Goal: Information Seeking & Learning: Learn about a topic

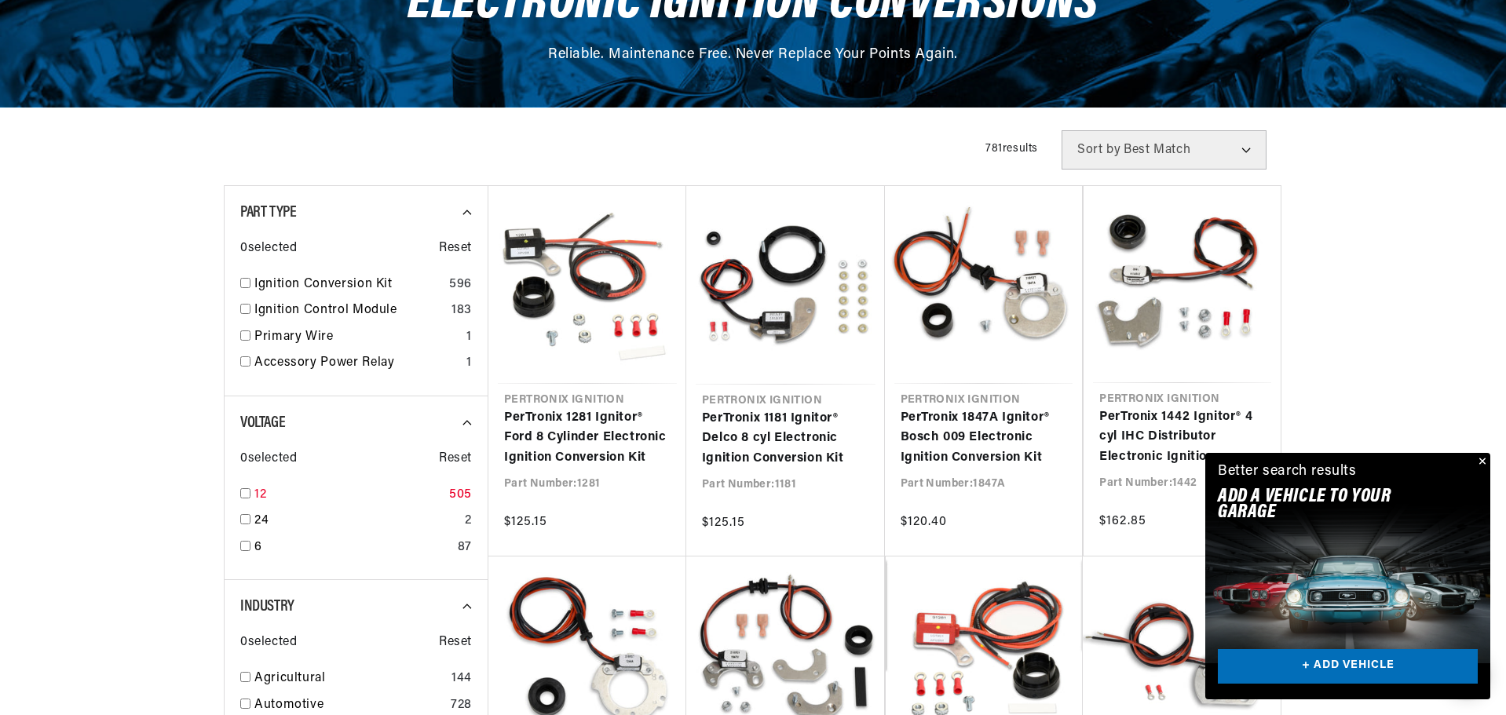
click at [248, 493] on input "checkbox" at bounding box center [245, 493] width 10 height 10
checkbox input "true"
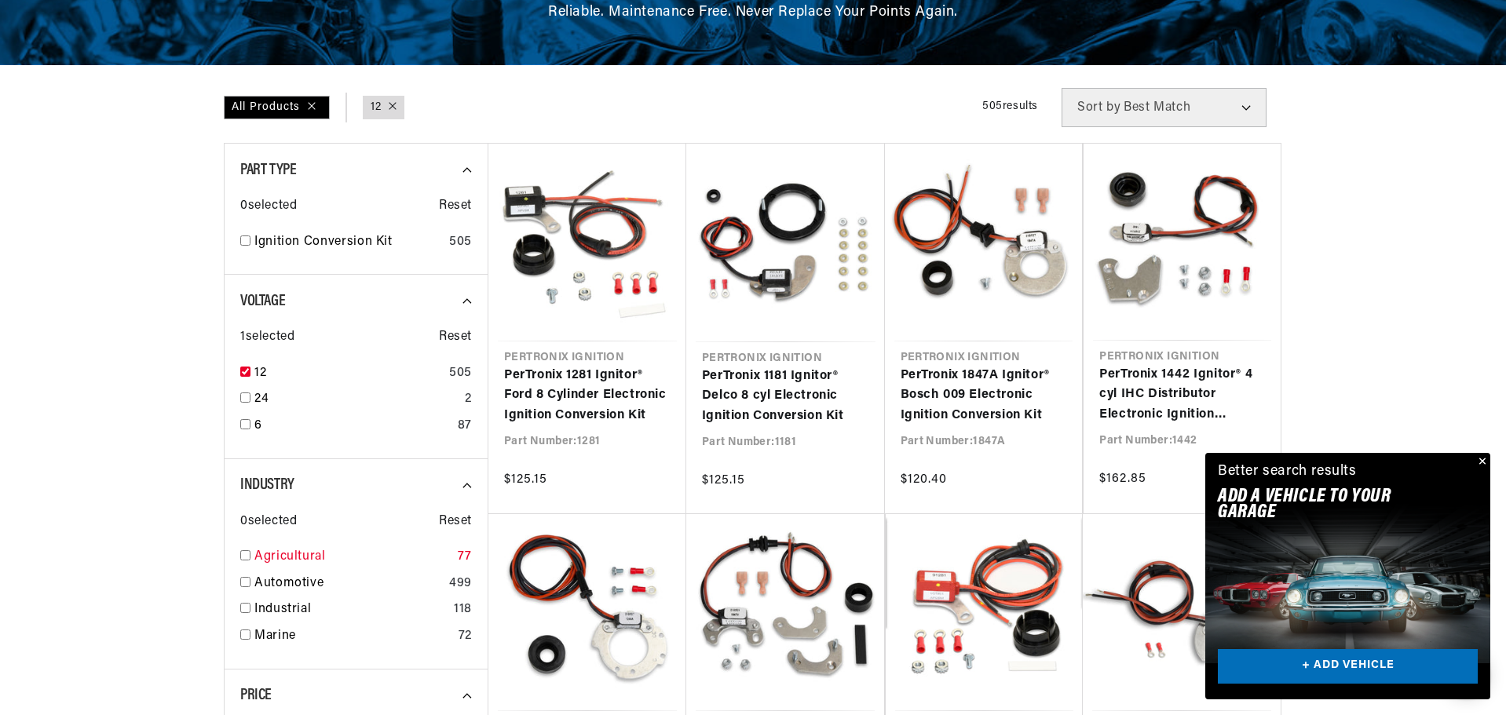
scroll to position [550, 0]
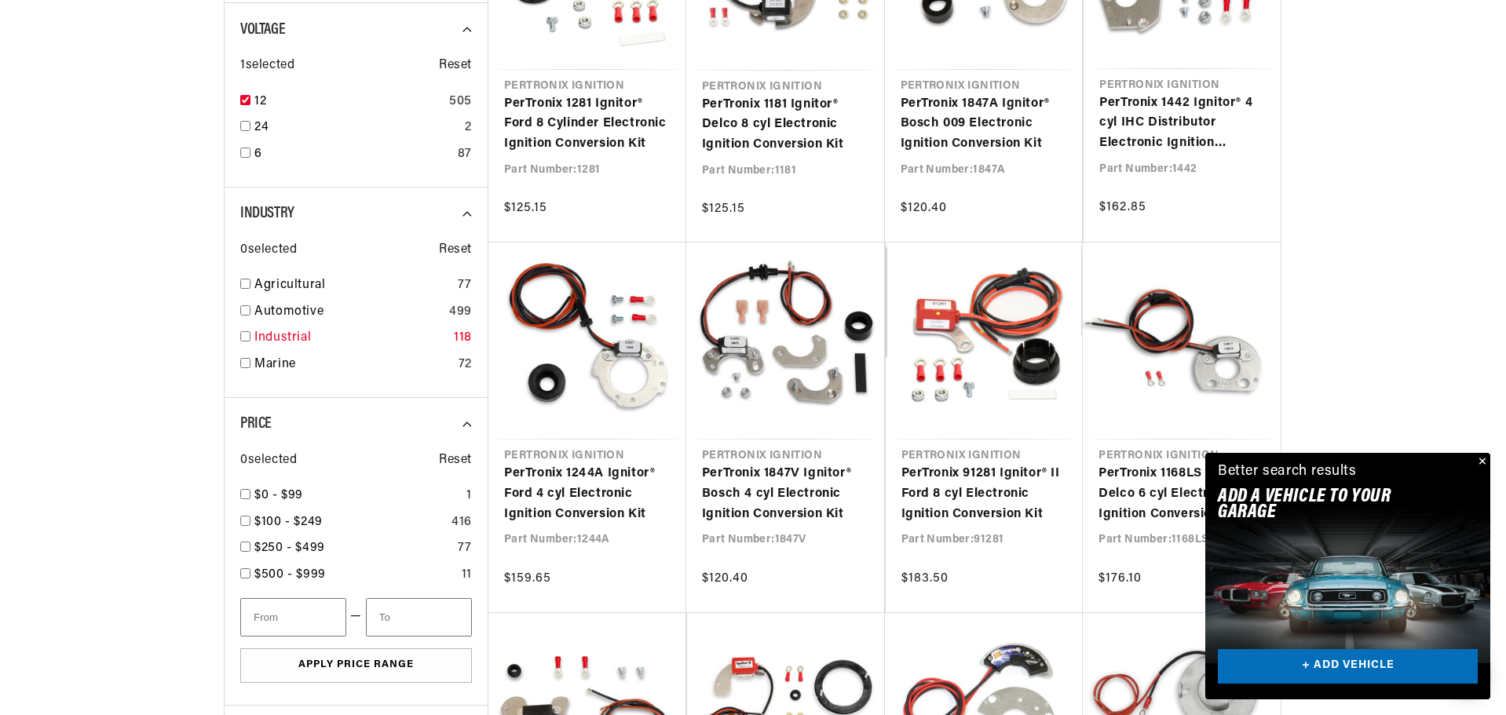
click at [243, 340] on input "checkbox" at bounding box center [245, 336] width 10 height 10
checkbox input "true"
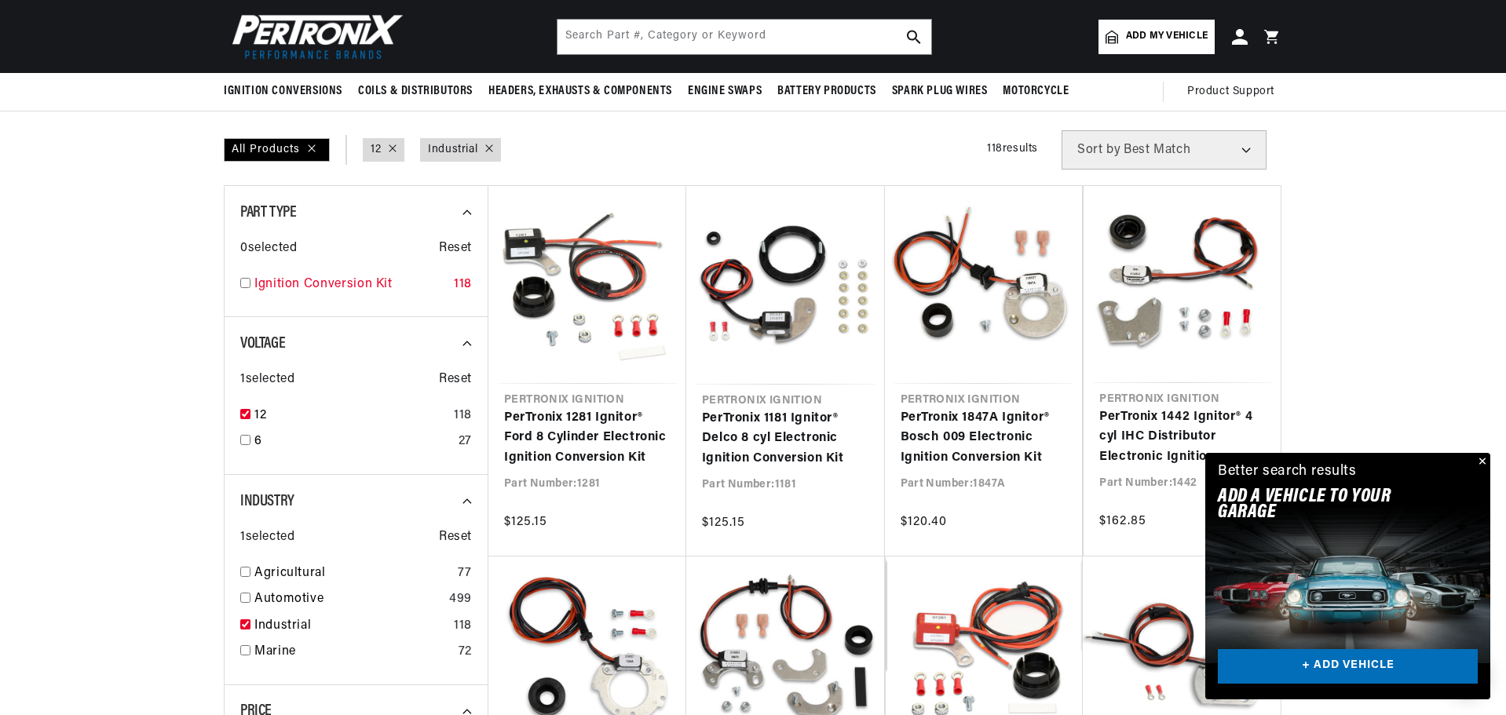
click at [249, 288] on div "Ignition Conversion Kit 118" at bounding box center [356, 288] width 232 height 27
checkbox input "true"
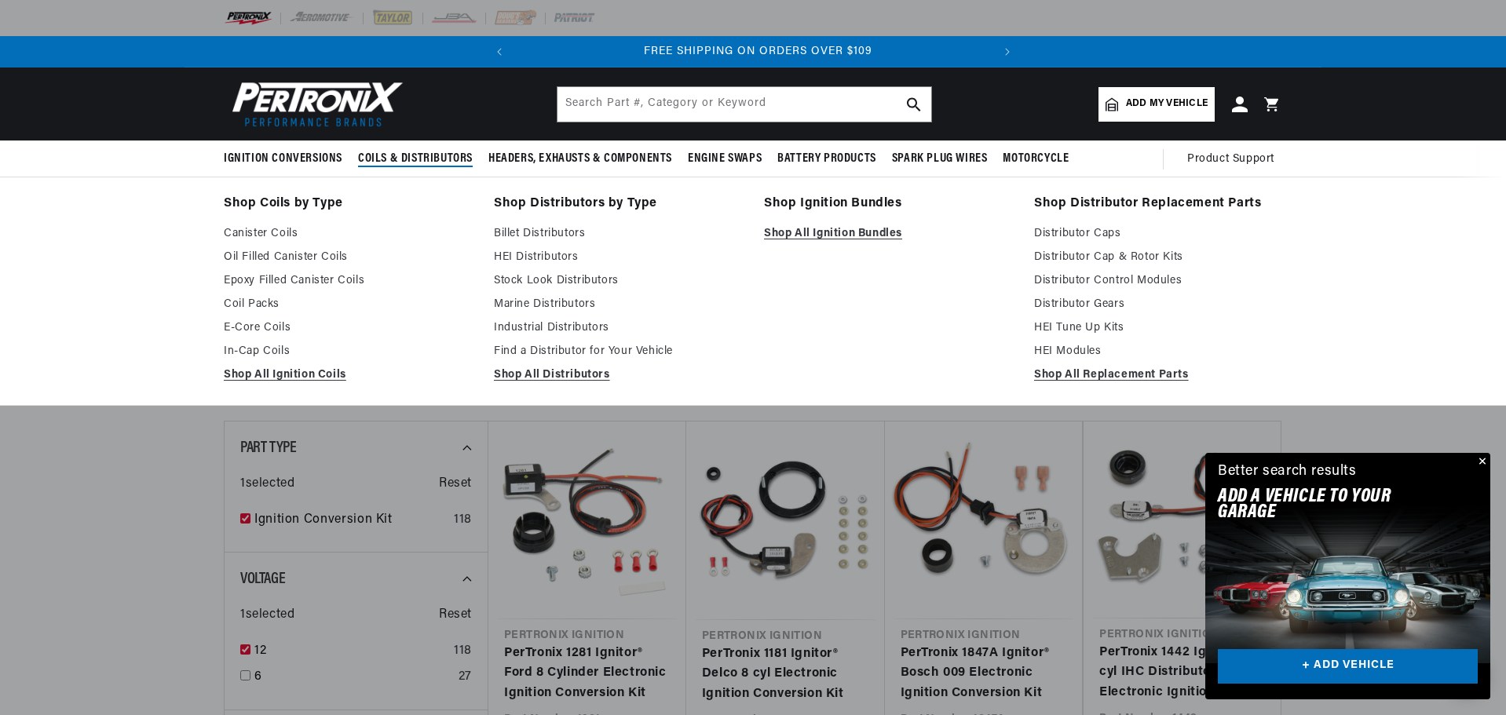
scroll to position [0, 476]
drag, startPoint x: 355, startPoint y: 164, endPoint x: 289, endPoint y: 196, distance: 73.1
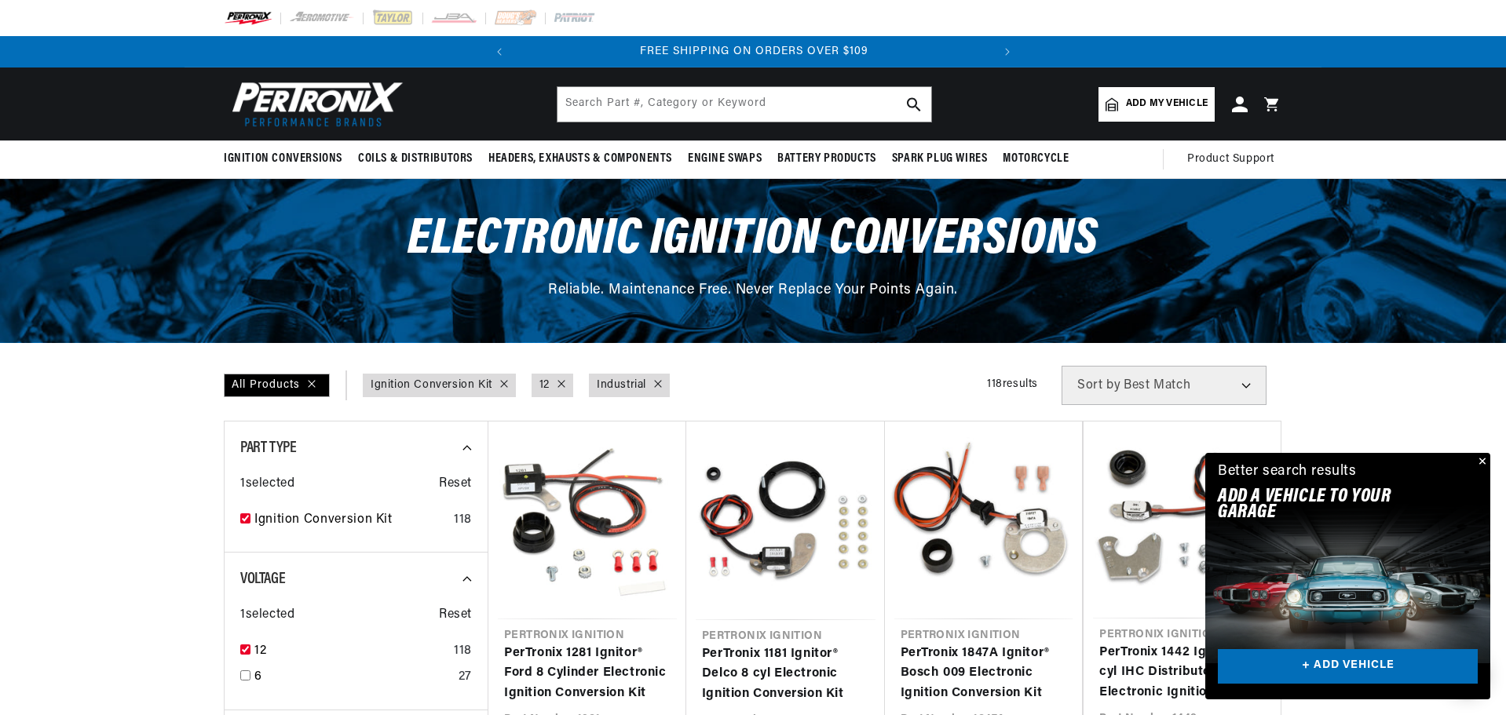
drag, startPoint x: 289, startPoint y: 196, endPoint x: 849, endPoint y: 408, distance: 598.7
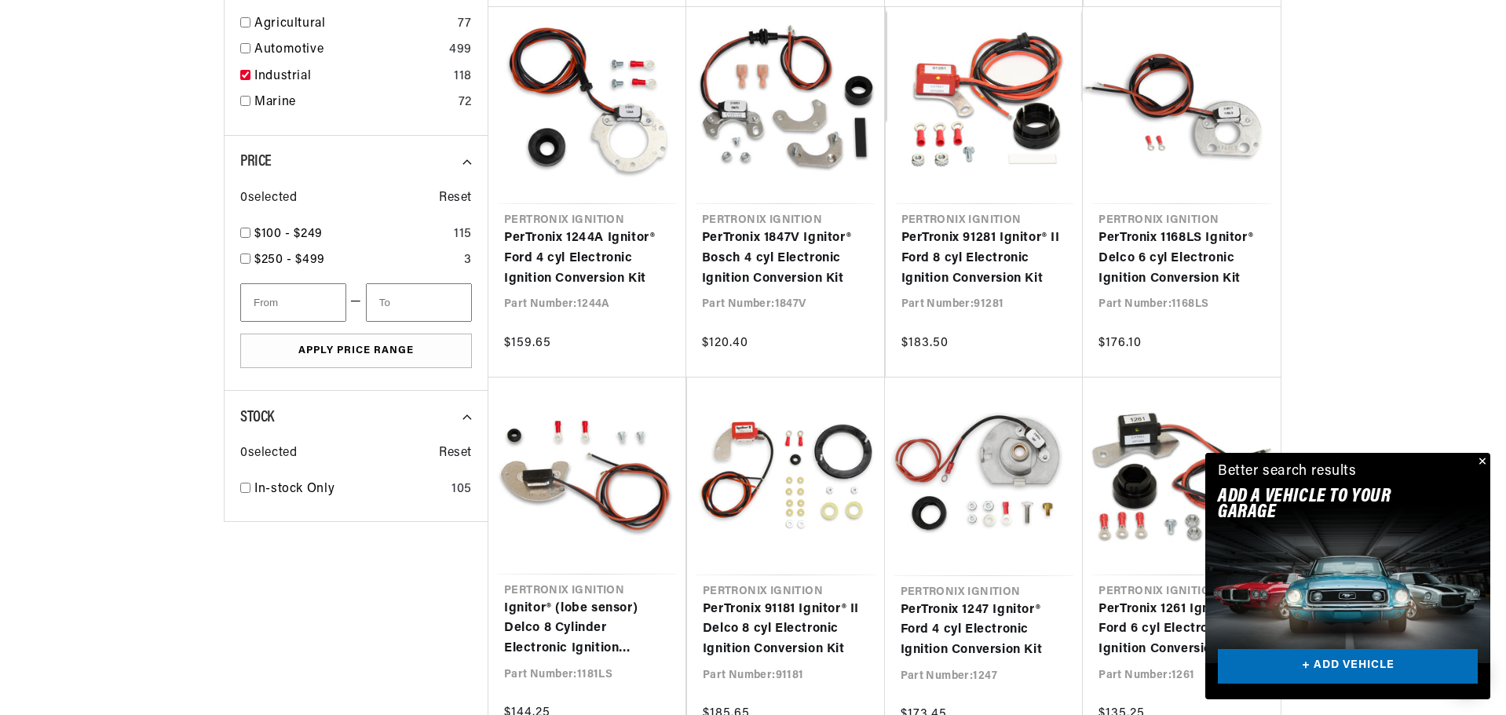
scroll to position [0, 0]
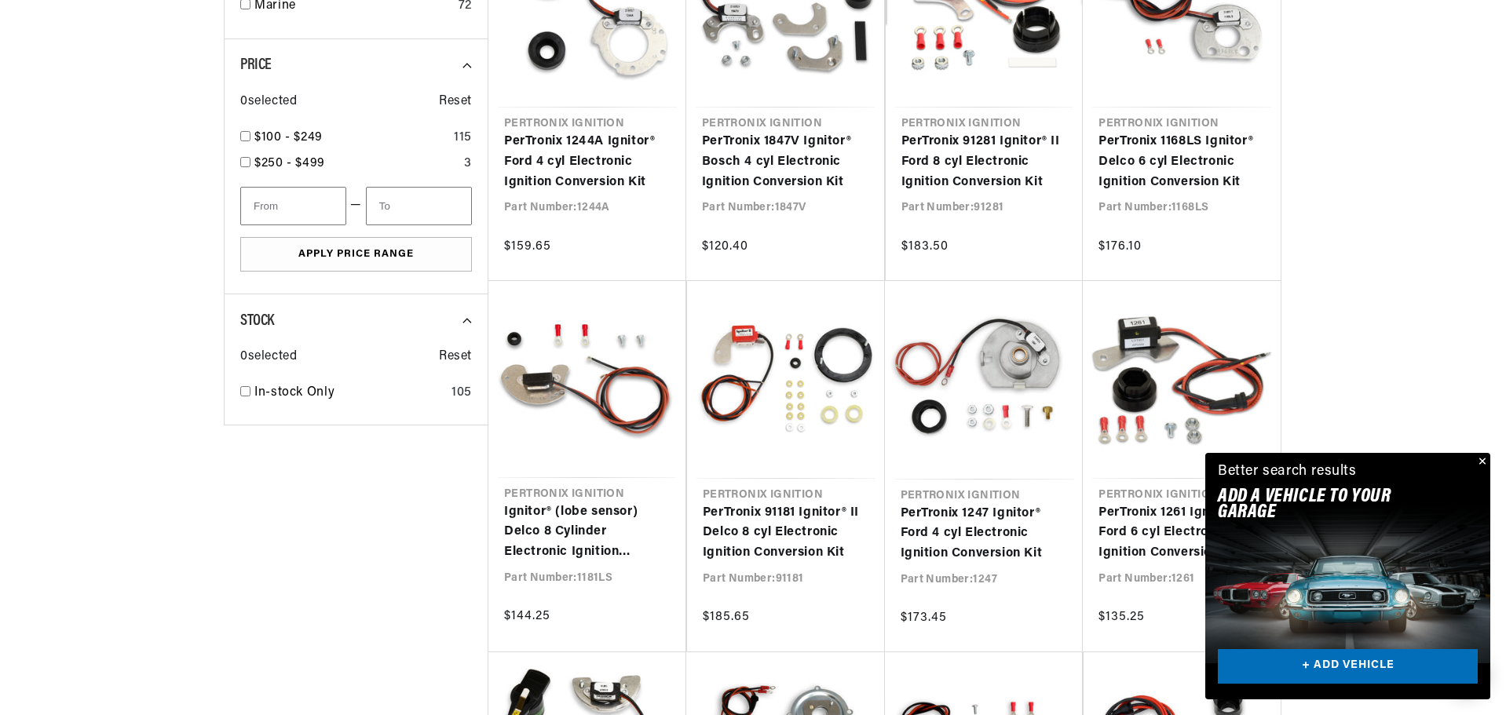
scroll to position [890, 0]
